Goal: Check status: Check status

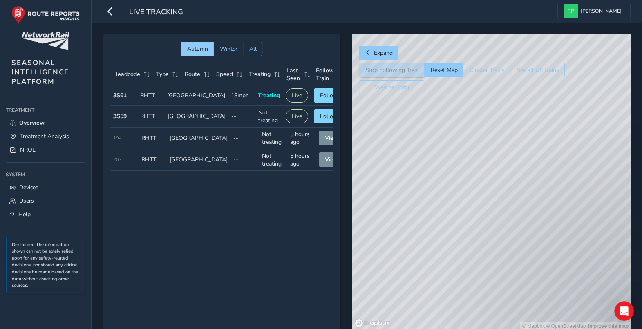
click at [228, 95] on td "Speed 18mph" at bounding box center [241, 95] width 27 height 20
click at [330, 143] on button "View" at bounding box center [331, 138] width 25 height 14
click at [325, 161] on span "View" at bounding box center [331, 160] width 13 height 8
click at [321, 116] on span "Follow" at bounding box center [329, 116] width 18 height 8
click at [323, 117] on span "Following" at bounding box center [325, 116] width 26 height 8
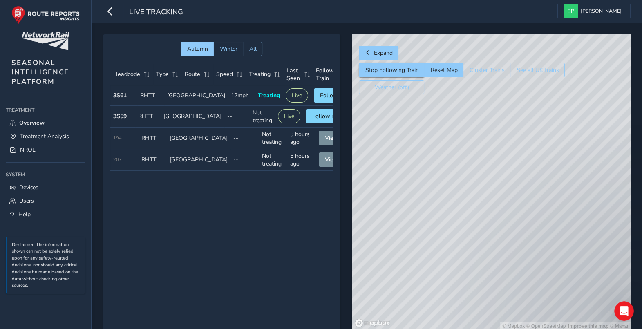
click at [238, 100] on td "Speed 12mph" at bounding box center [241, 95] width 27 height 20
click at [29, 134] on span "Treatment Analysis" at bounding box center [44, 136] width 49 height 8
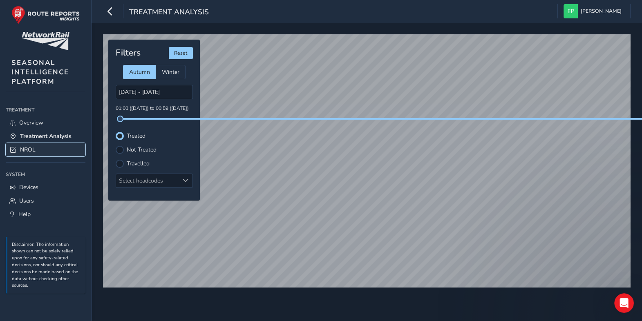
click at [54, 153] on link "NROL" at bounding box center [46, 149] width 80 height 13
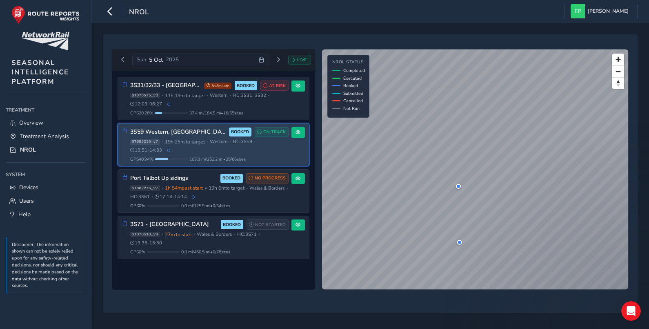
click at [282, 155] on div "3S59 Western, Wales Valleys BOOKED ON TRACK ST883236_v7 • 19h 25m to target • W…" at bounding box center [209, 145] width 158 height 36
click at [298, 133] on span at bounding box center [298, 132] width 5 height 5
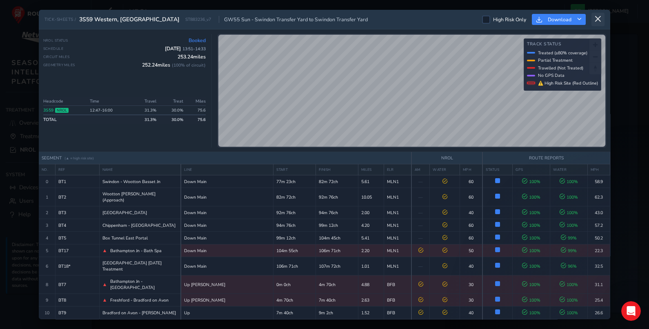
click at [599, 20] on icon at bounding box center [598, 19] width 7 height 7
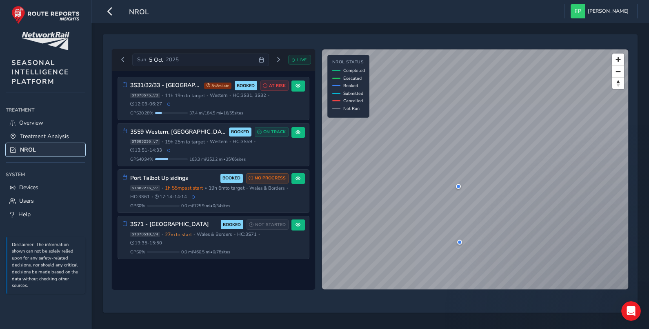
click at [49, 148] on link "NROL" at bounding box center [46, 149] width 80 height 13
click at [125, 59] on span "Previous day" at bounding box center [122, 59] width 5 height 5
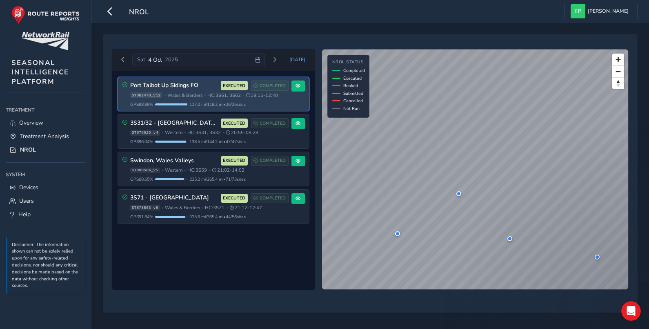
click at [200, 104] on span "117.0 mi / 118.2 mi • 26 / 26 sites" at bounding box center [218, 104] width 56 height 6
click at [298, 87] on span at bounding box center [298, 85] width 5 height 5
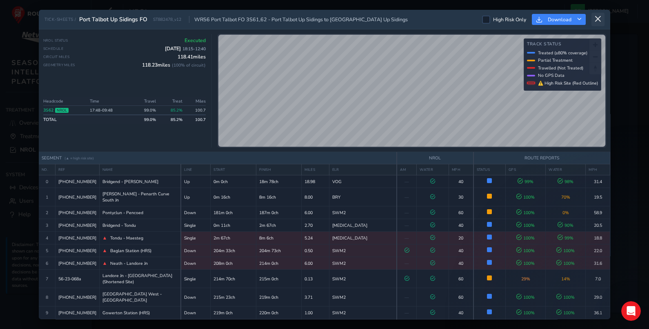
click at [600, 20] on icon at bounding box center [598, 19] width 7 height 7
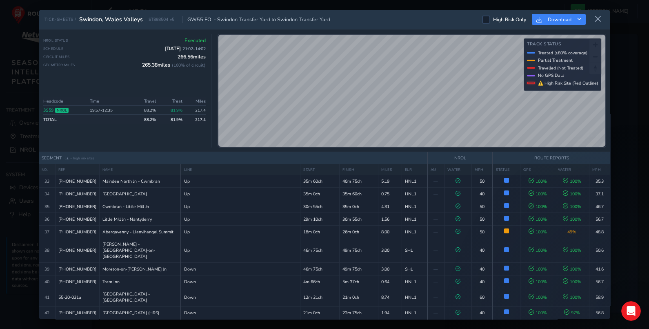
scroll to position [434, 0]
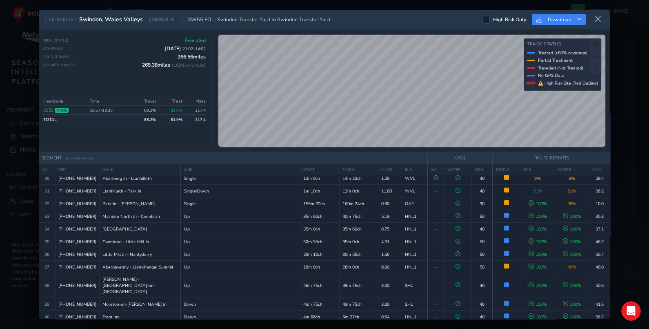
click at [607, 21] on div "TICK-SHEETS / Swindon, [GEOGRAPHIC_DATA] Valleys ST898504_v5 GW55 FO. - Swindon…" at bounding box center [325, 20] width 572 height 20
click at [603, 21] on button at bounding box center [598, 19] width 13 height 13
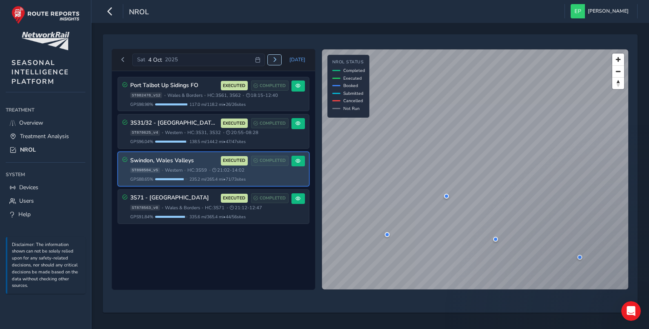
click at [277, 59] on span "Next day" at bounding box center [274, 59] width 5 height 5
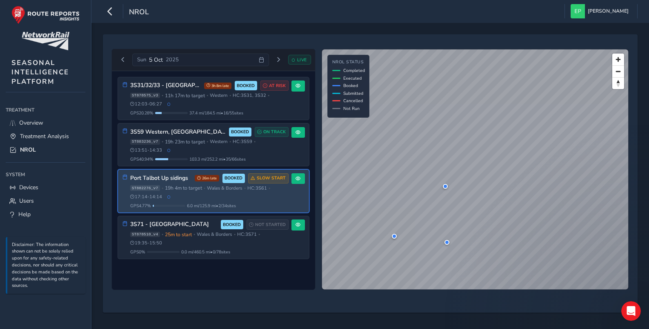
click at [246, 196] on div "ST882276_v7 • 19h 4m to target • [GEOGRAPHIC_DATA] & Borders • HC: 3S61 • 17:14…" at bounding box center [209, 192] width 158 height 15
click at [299, 180] on span at bounding box center [298, 178] width 5 height 5
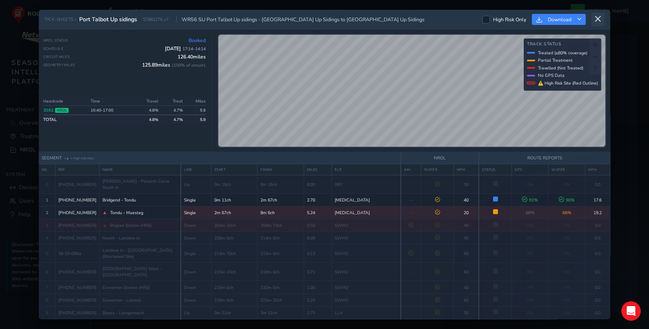
click at [602, 22] on button at bounding box center [598, 19] width 13 height 13
